Goal: Task Accomplishment & Management: Manage account settings

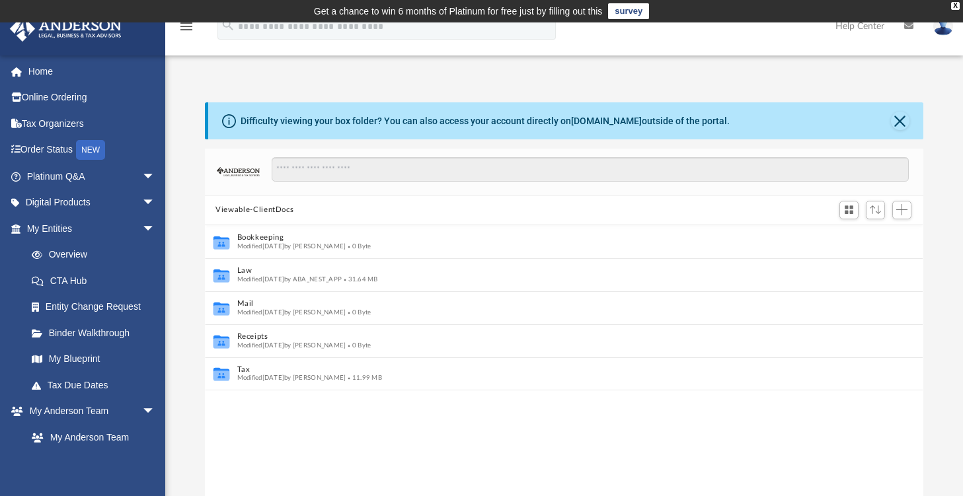
scroll to position [11, 10]
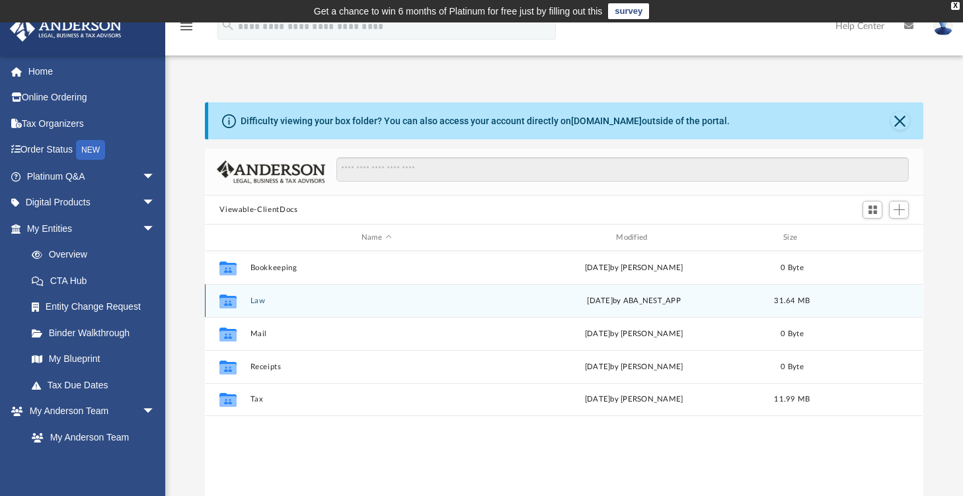
click at [258, 295] on div "Collaborated Folder Law [DATE] by ABA_NEST_APP 31.64 MB" at bounding box center [564, 300] width 718 height 33
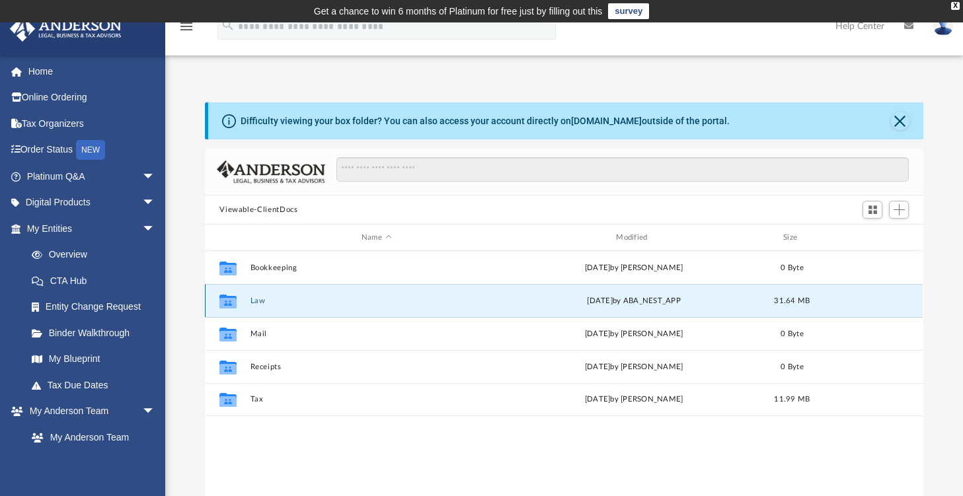
click at [258, 301] on button "Law" at bounding box center [377, 301] width 252 height 9
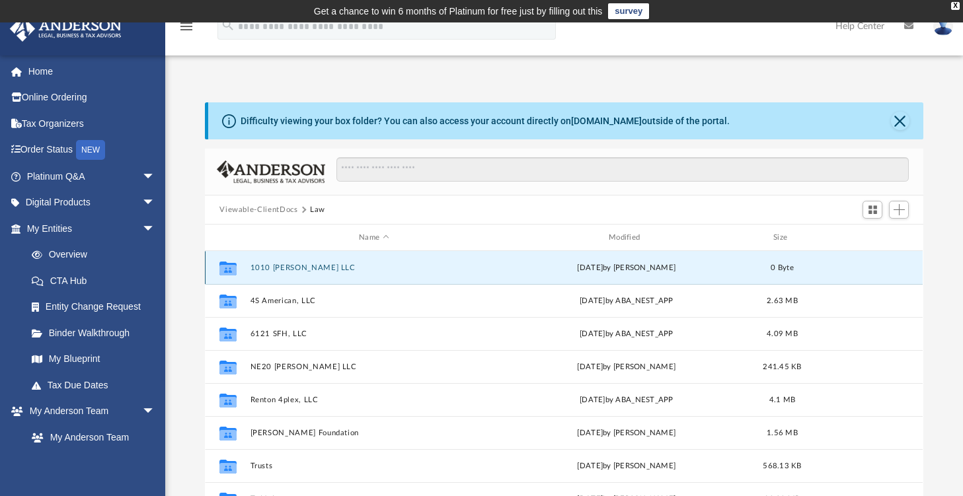
click at [287, 268] on button "1010 [PERSON_NAME] LLC" at bounding box center [374, 268] width 247 height 9
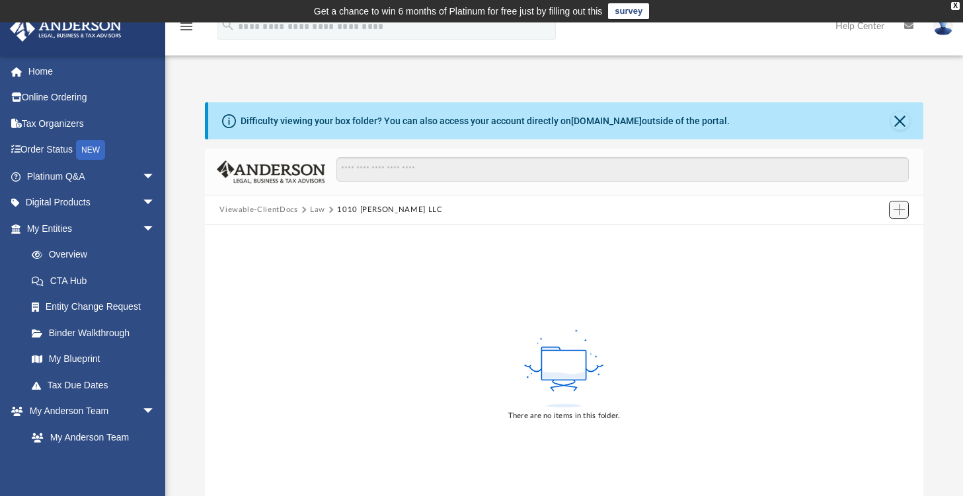
click at [898, 213] on span "Add" at bounding box center [899, 209] width 11 height 11
click at [861, 233] on li "Upload" at bounding box center [880, 236] width 42 height 14
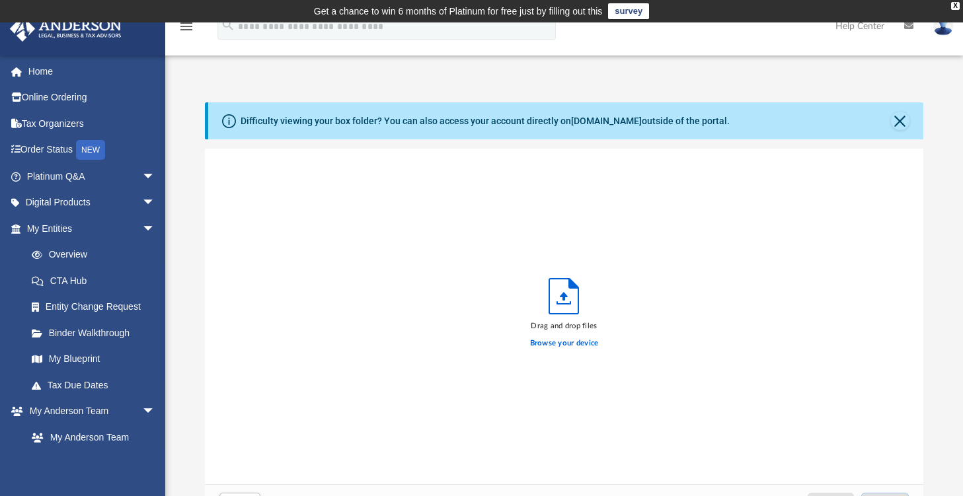
scroll to position [325, 708]
click at [553, 338] on label "Browse your device" at bounding box center [564, 344] width 69 height 12
click at [0, 0] on input "Browse your device" at bounding box center [0, 0] width 0 height 0
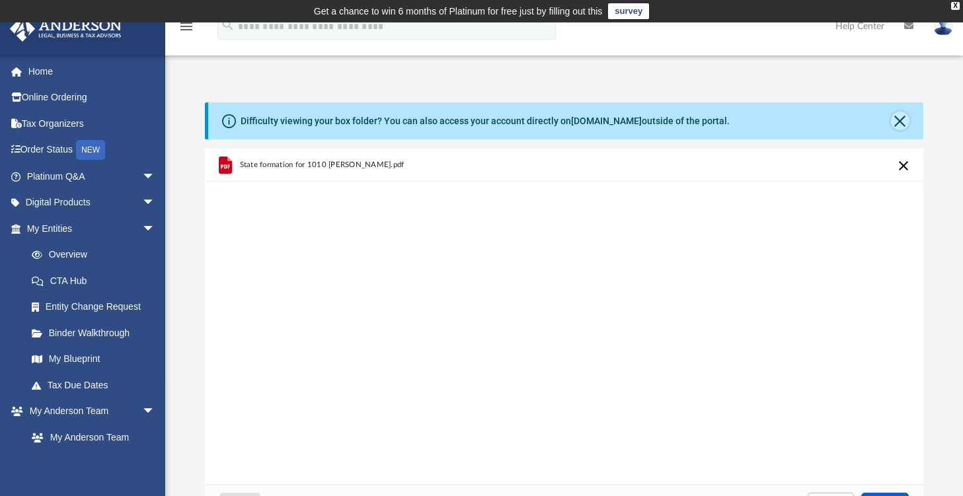
click at [906, 121] on button "Close" at bounding box center [900, 121] width 19 height 19
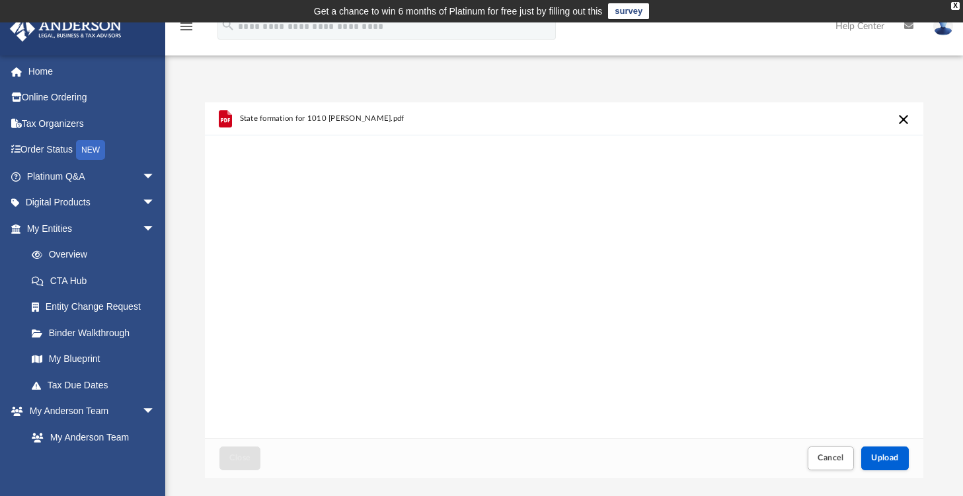
click at [850, 345] on div "State formation for 1010 [PERSON_NAME].pdf" at bounding box center [564, 270] width 718 height 336
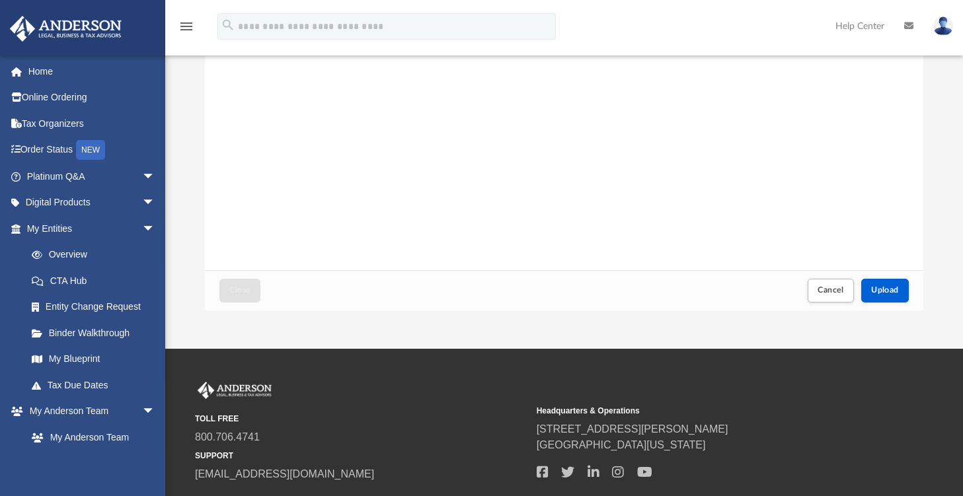
scroll to position [167, 0]
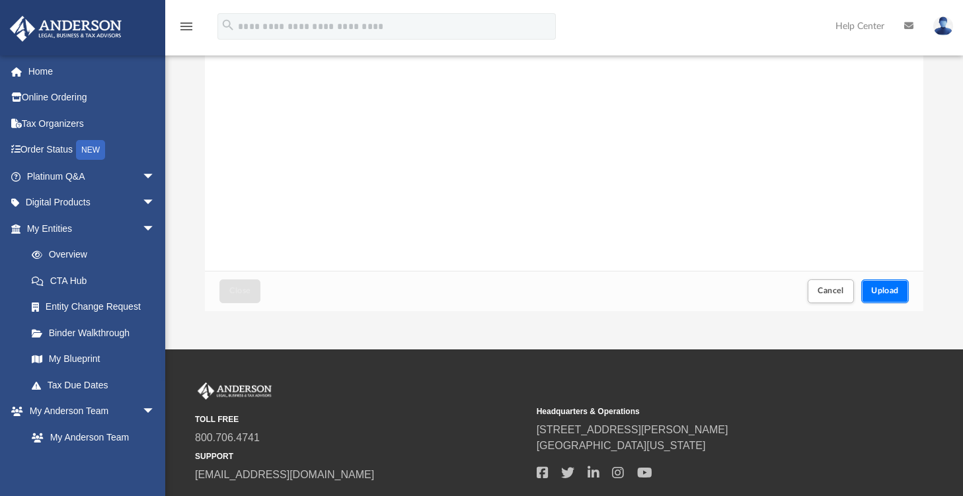
click at [884, 296] on button "Upload" at bounding box center [885, 291] width 48 height 23
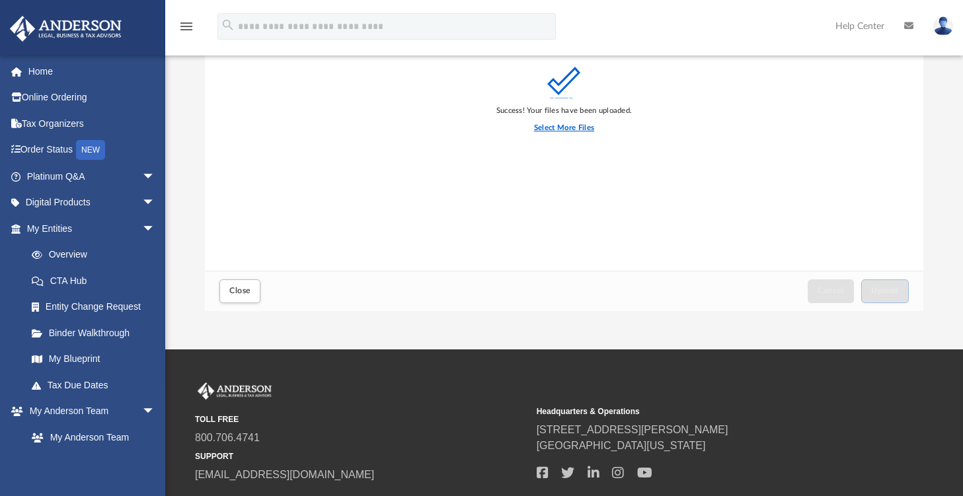
click at [573, 132] on label "Select More Files" at bounding box center [564, 128] width 60 height 12
click at [0, 0] on input "Select More Files" at bounding box center [0, 0] width 0 height 0
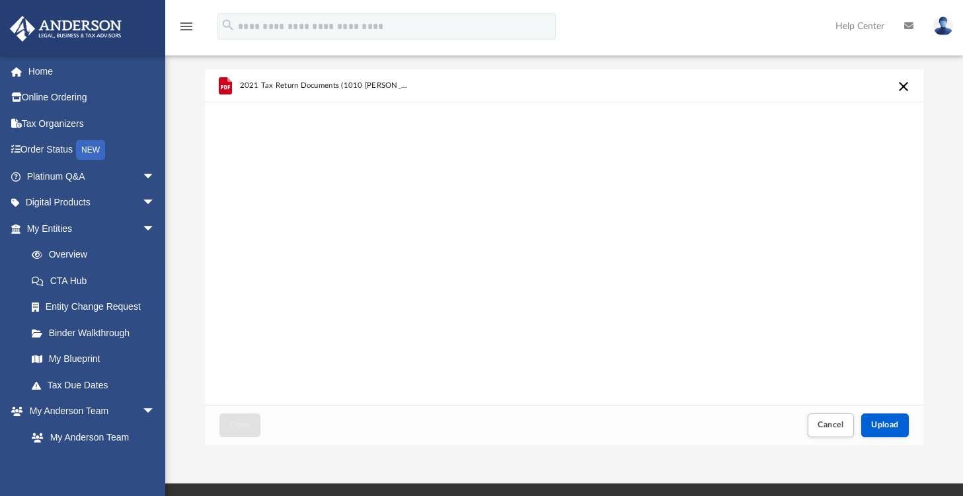
scroll to position [32, 0]
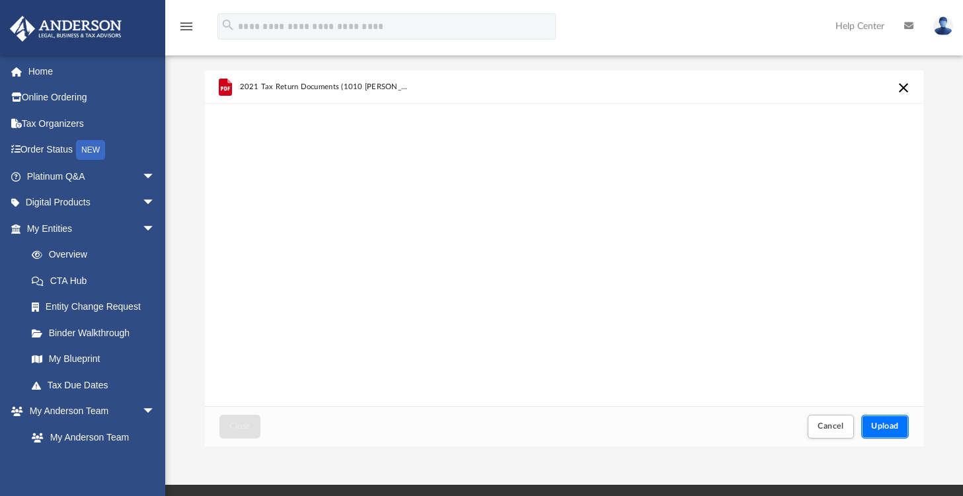
click at [890, 426] on span "Upload" at bounding box center [885, 426] width 28 height 8
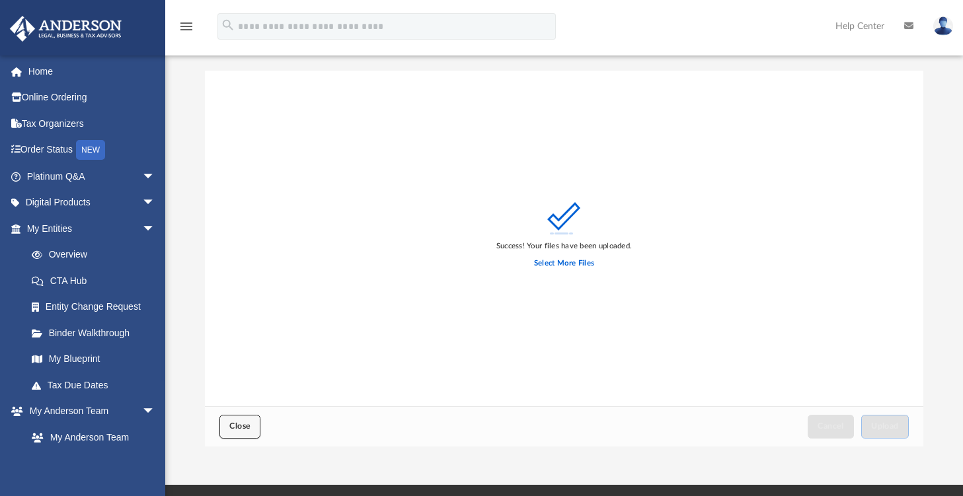
click at [238, 429] on span "Close" at bounding box center [239, 426] width 21 height 8
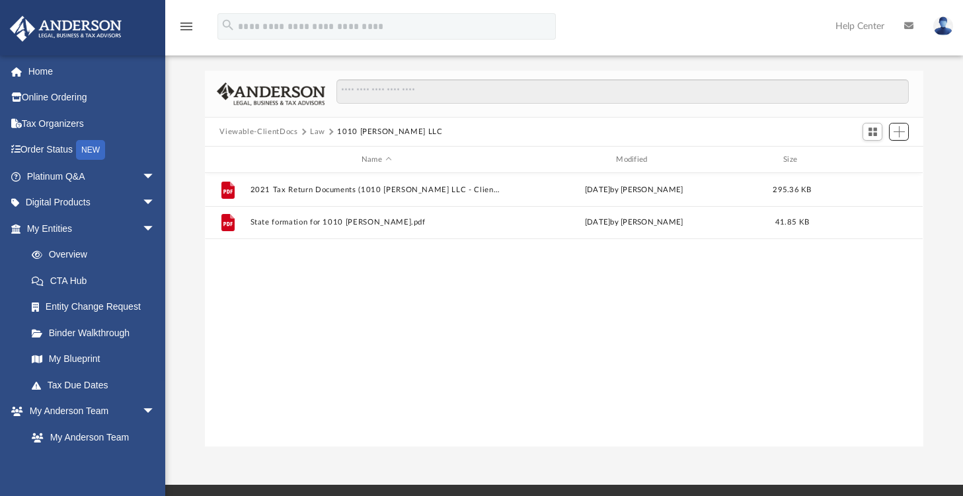
scroll to position [290, 708]
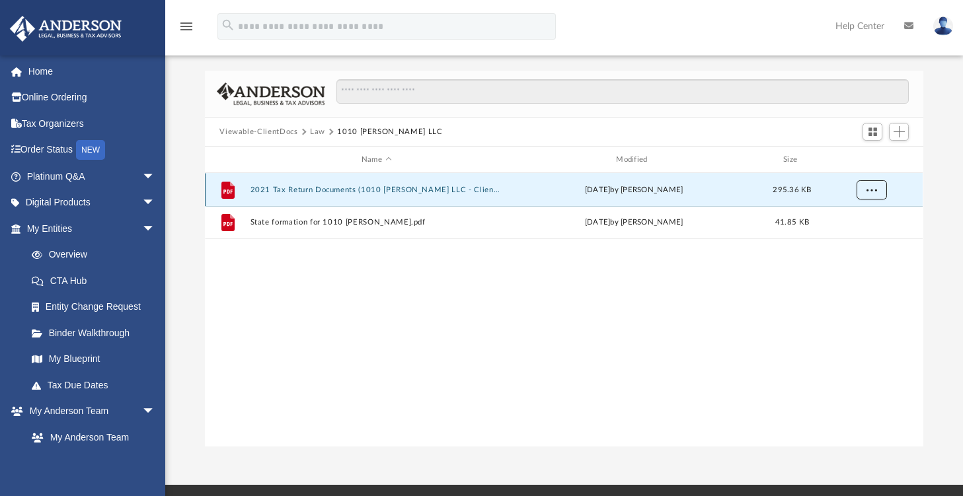
drag, startPoint x: 467, startPoint y: 191, endPoint x: 869, endPoint y: 190, distance: 401.9
click at [869, 190] on span "More options" at bounding box center [872, 189] width 11 height 7
click at [861, 212] on li "Preview" at bounding box center [860, 217] width 38 height 14
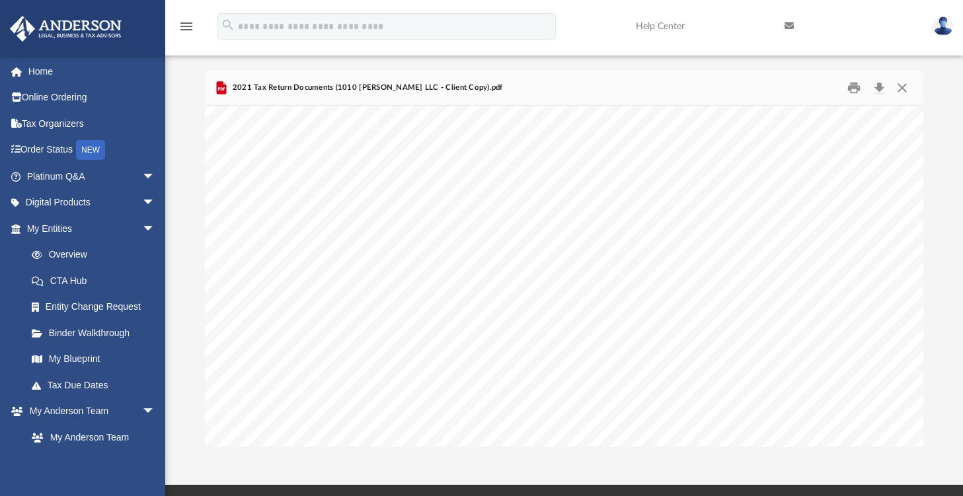
scroll to position [0, 0]
click at [902, 85] on button "Close" at bounding box center [902, 88] width 24 height 20
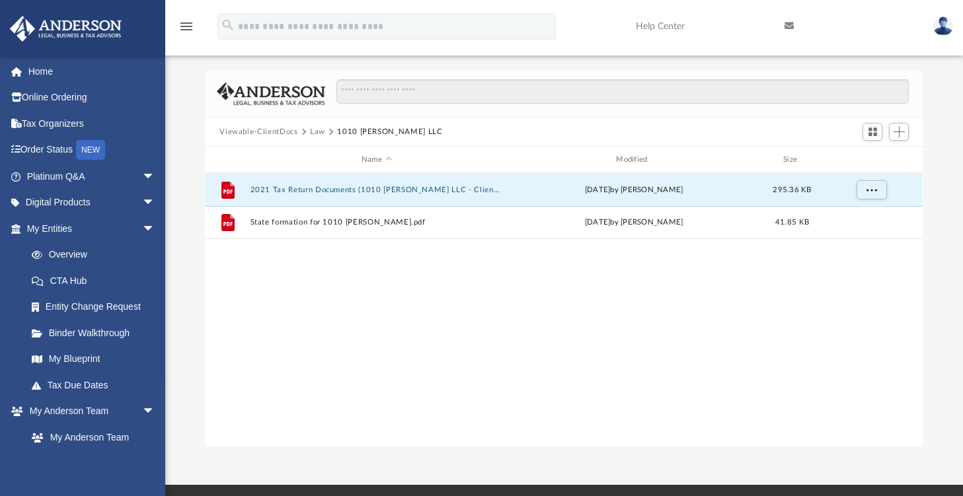
click at [660, 317] on div "File 2021 Tax Return Documents (1010 [PERSON_NAME] LLC - Client Copy).pdf [DATE…" at bounding box center [564, 310] width 718 height 274
click at [311, 130] on button "Law" at bounding box center [317, 132] width 15 height 12
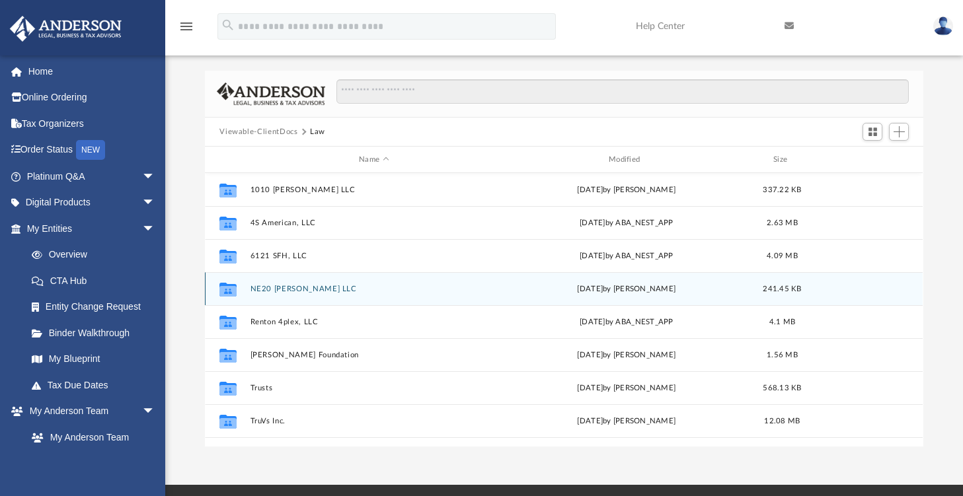
click at [275, 282] on div "Collaborated Folder NE20 [PERSON_NAME] LLC [DATE] by [PERSON_NAME] 241.45 KB" at bounding box center [564, 288] width 718 height 33
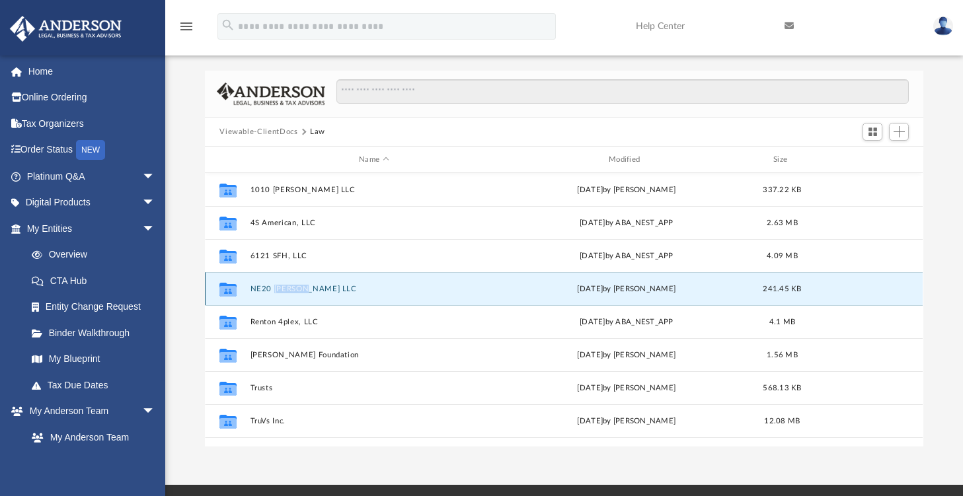
click at [275, 282] on div "Collaborated Folder NE20 [PERSON_NAME] LLC [DATE] by [PERSON_NAME] 241.45 KB" at bounding box center [564, 288] width 718 height 33
click at [261, 292] on button "NE20 [PERSON_NAME] LLC" at bounding box center [374, 289] width 247 height 9
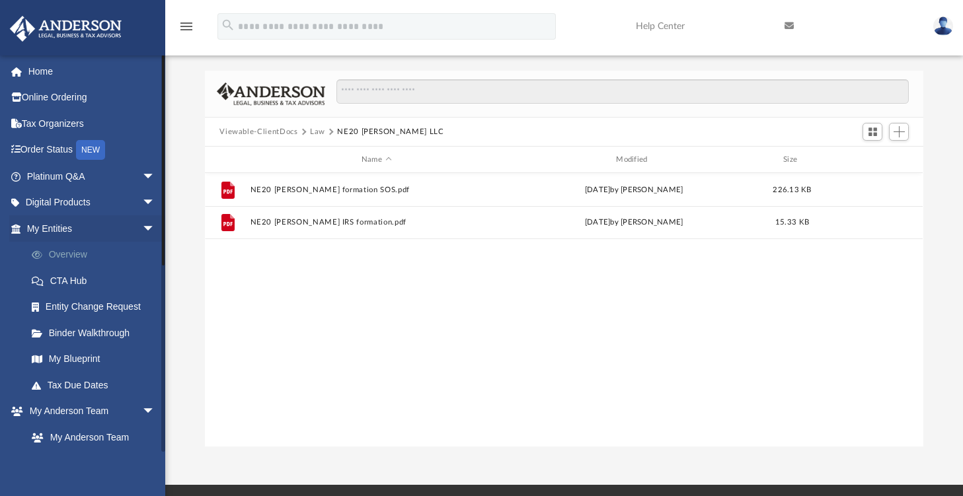
click at [75, 246] on link "Overview" at bounding box center [97, 255] width 157 height 26
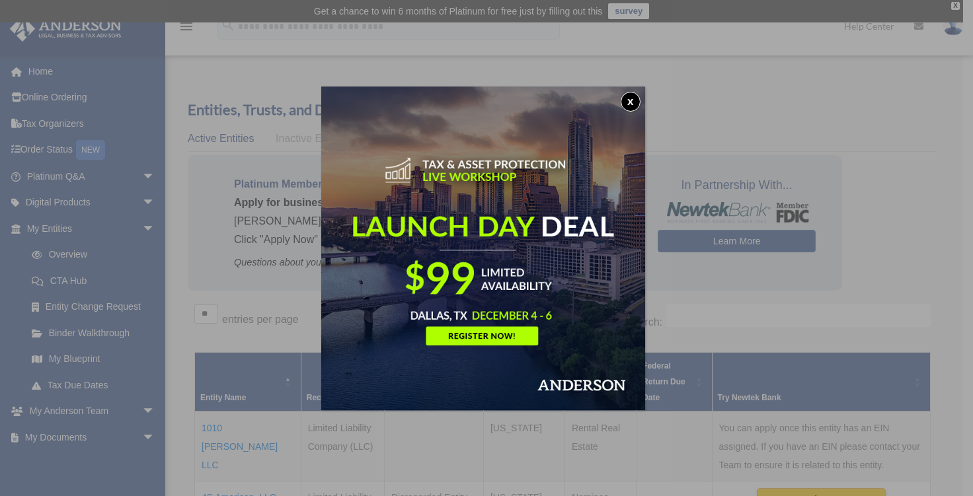
click at [633, 105] on button "x" at bounding box center [631, 102] width 20 height 20
